Goal: Find contact information: Find contact information

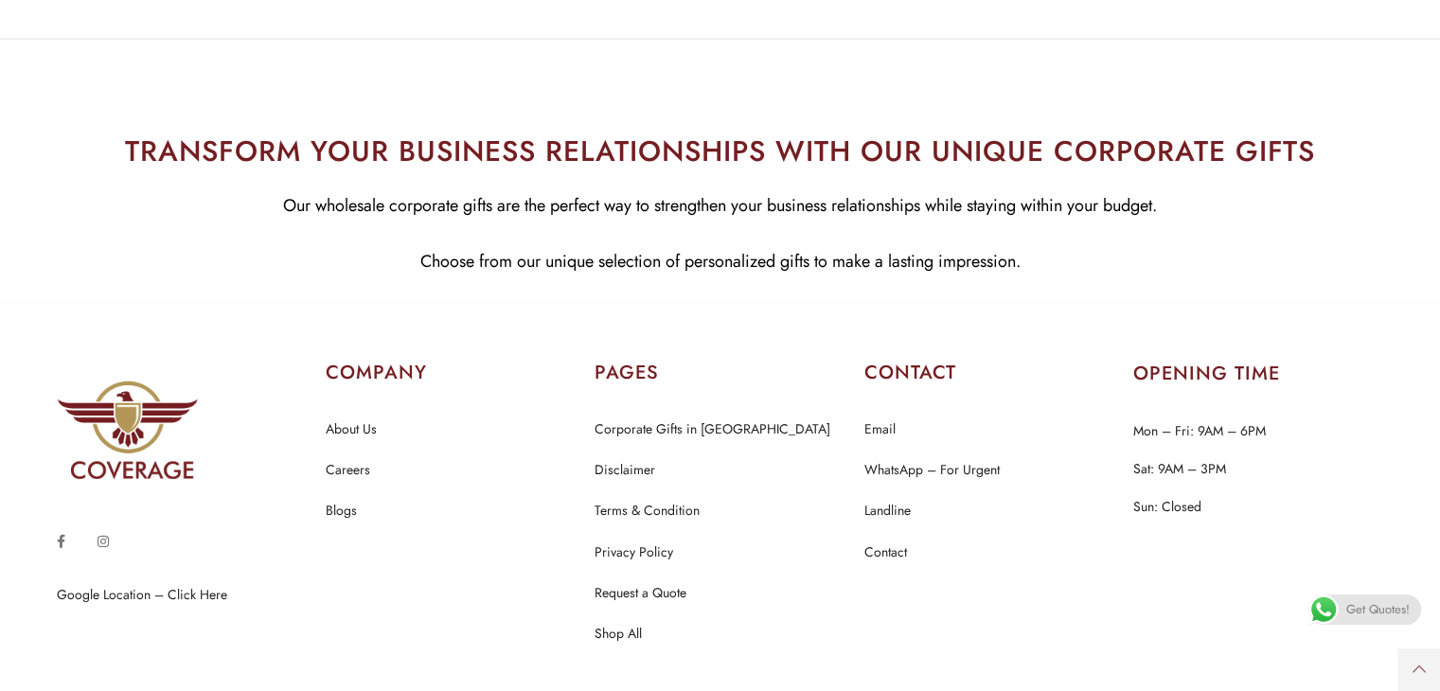
scroll to position [3885, 0]
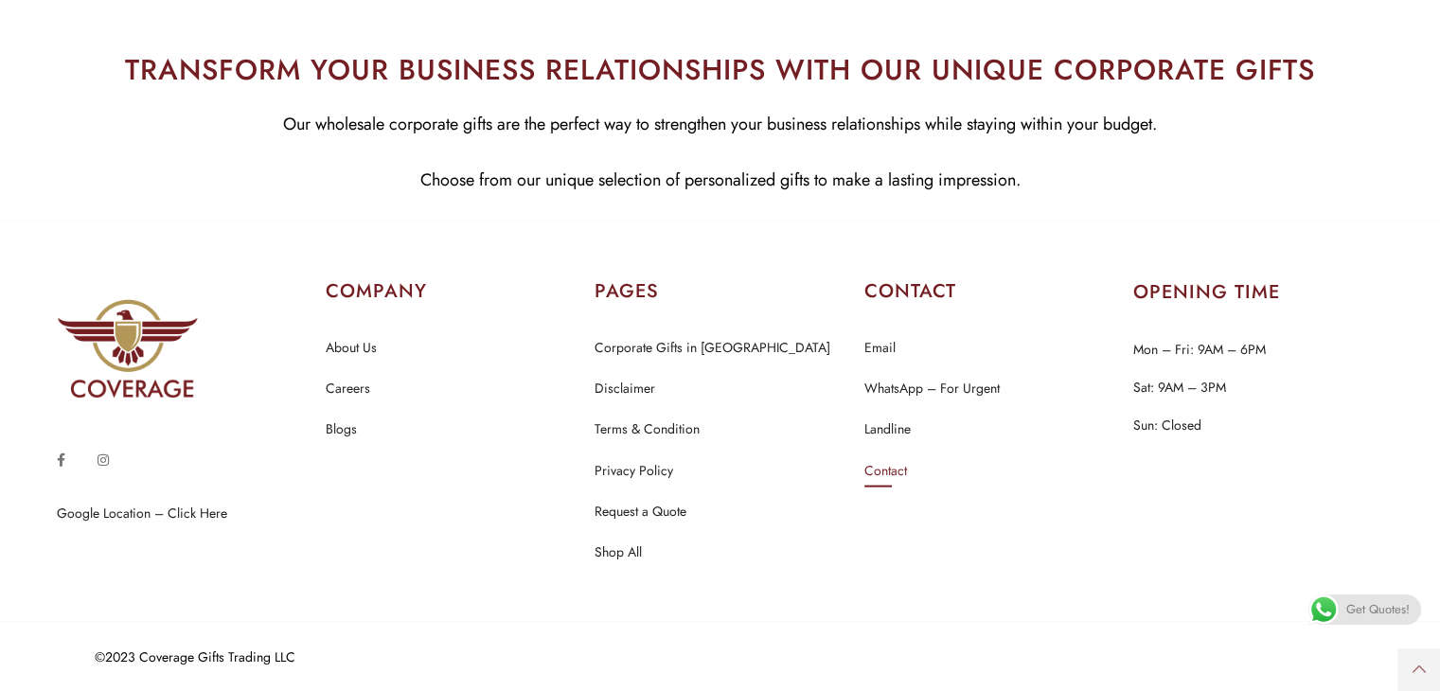
click at [893, 471] on link "Contact" at bounding box center [885, 471] width 43 height 25
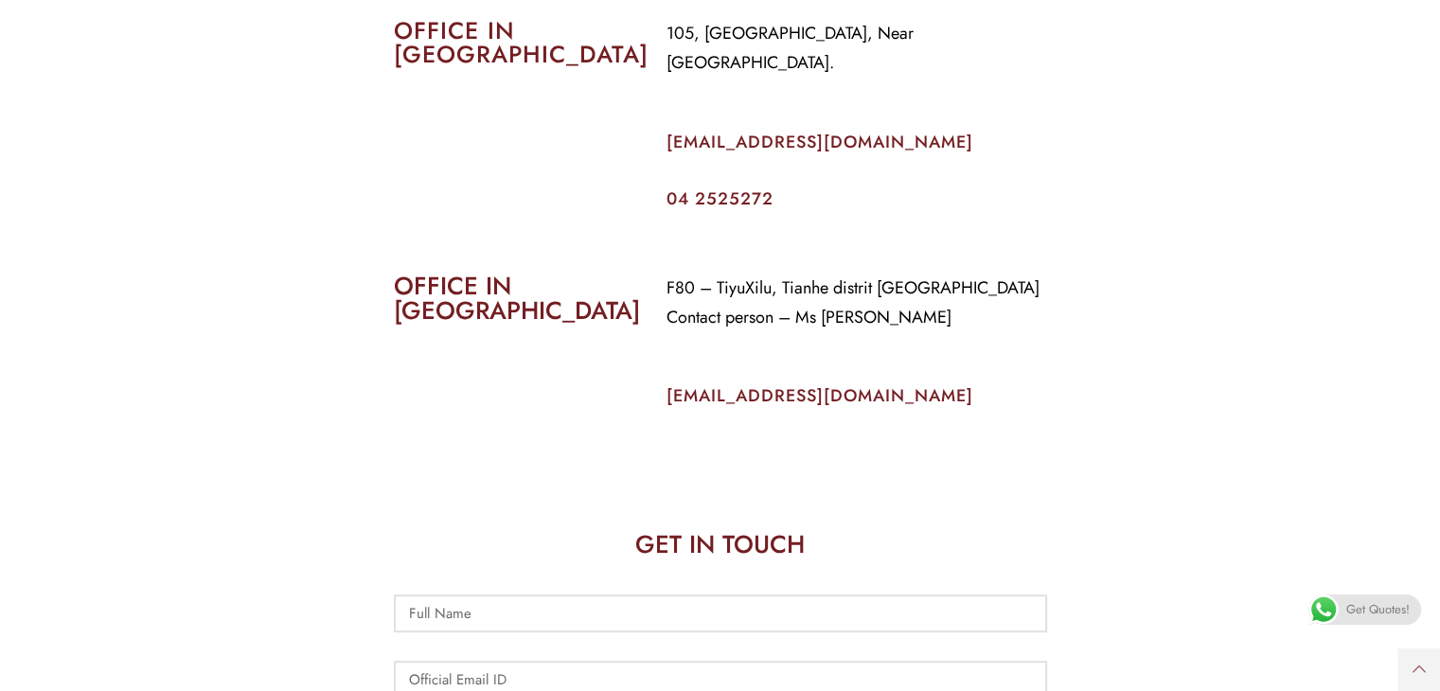
scroll to position [755, 0]
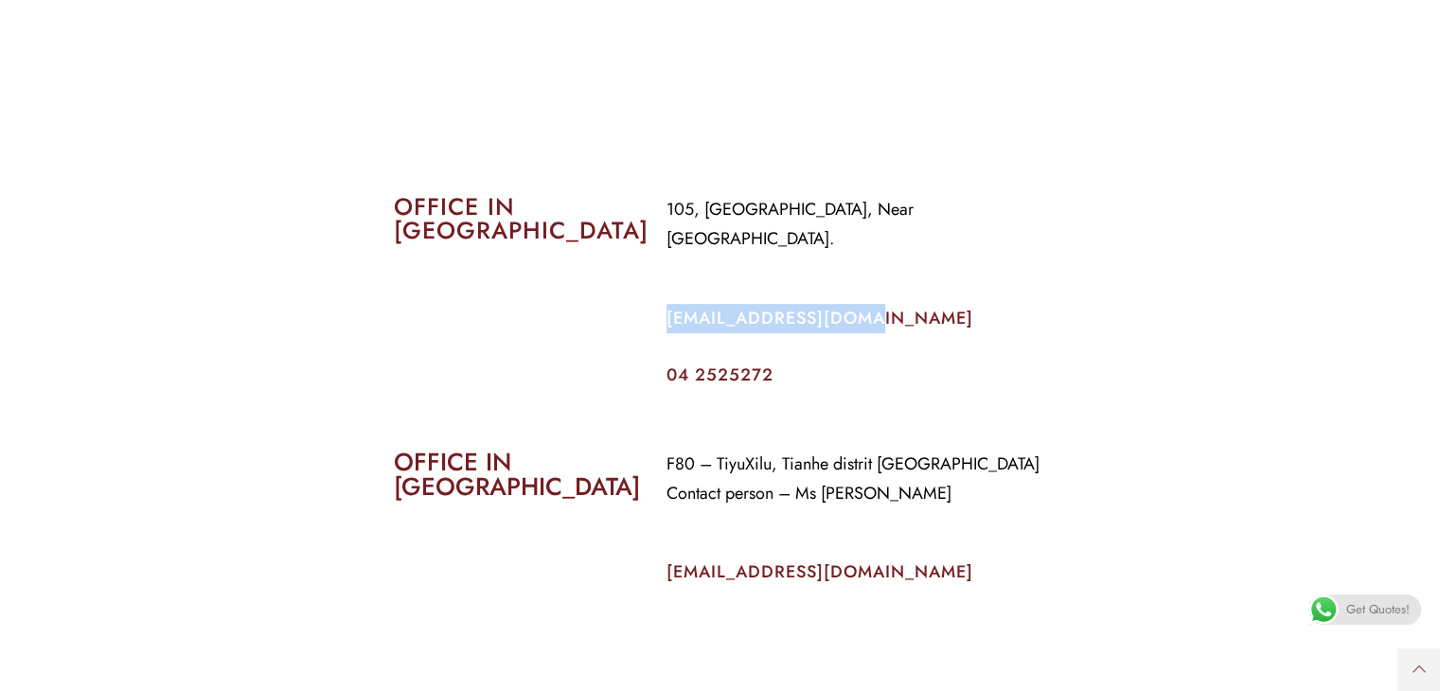
drag, startPoint x: 880, startPoint y: 271, endPoint x: 655, endPoint y: 289, distance: 226.0
click at [655, 289] on div "105, [GEOGRAPHIC_DATA], Near [GEOGRAPHIC_DATA]. [EMAIL_ADDRESS][DOMAIN_NAME] 04…" at bounding box center [856, 289] width 409 height 217
copy link "[EMAIL_ADDRESS][DOMAIN_NAME]"
